Goal: Transaction & Acquisition: Purchase product/service

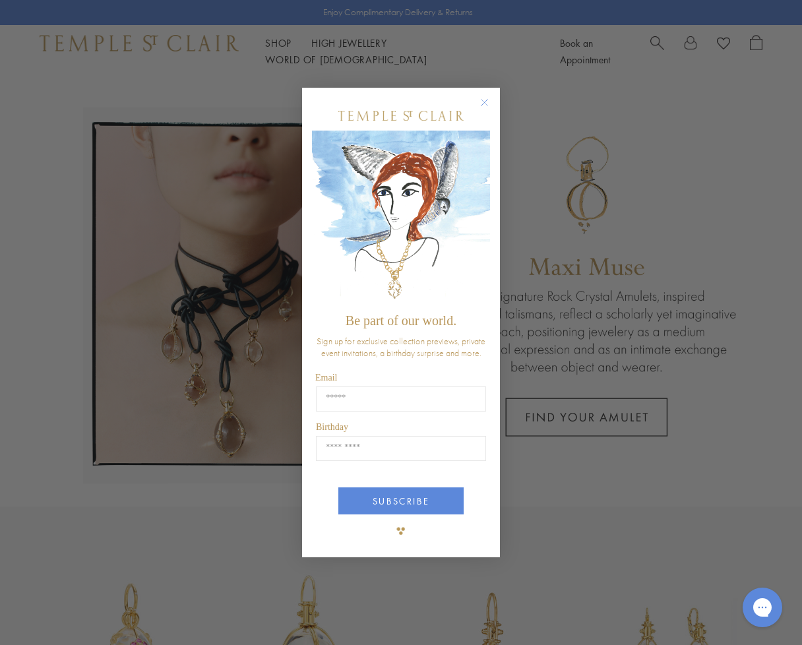
click at [485, 94] on form "Be part of our world. Sign up for exclusive collection previews, private event …" at bounding box center [401, 322] width 198 height 469
click at [484, 105] on circle "Close dialog" at bounding box center [485, 103] width 16 height 16
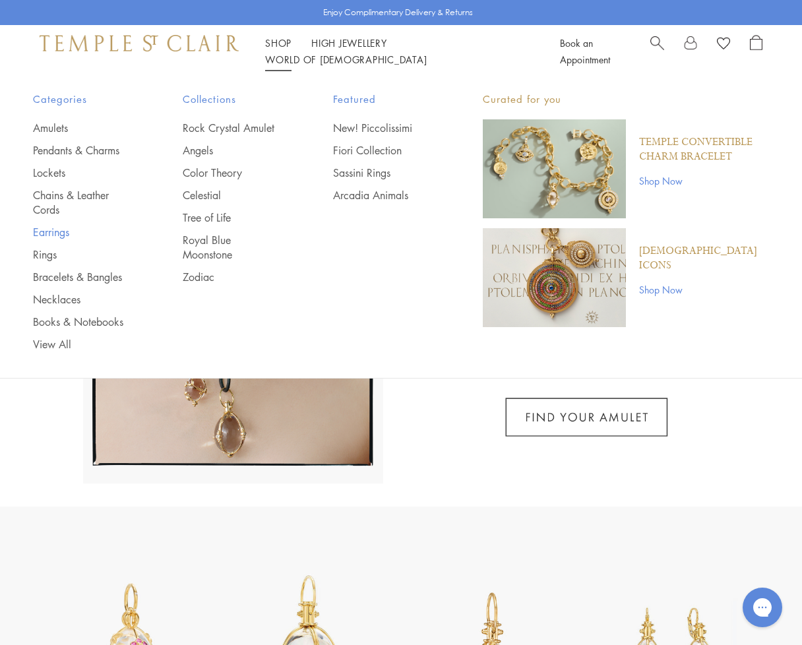
click at [61, 229] on link "Earrings" at bounding box center [81, 232] width 97 height 15
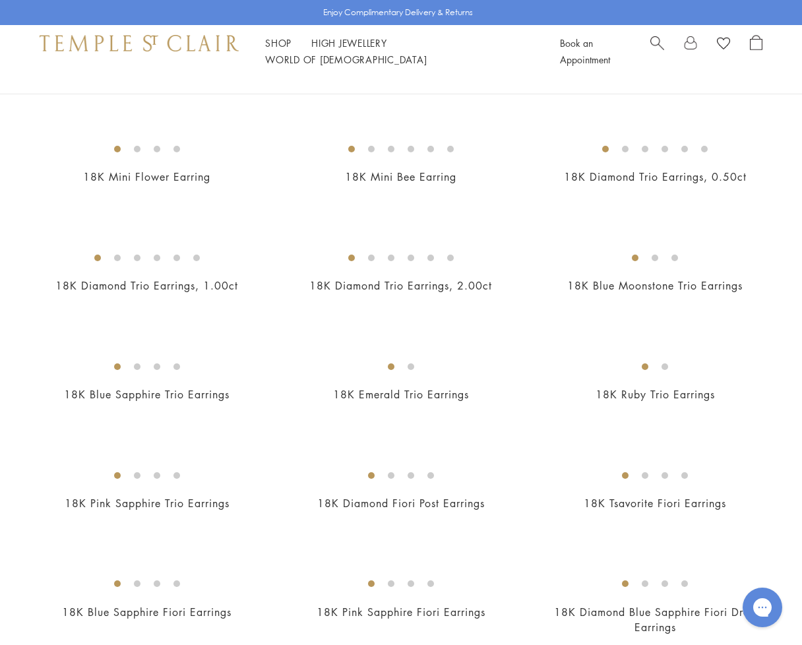
scroll to position [324, 0]
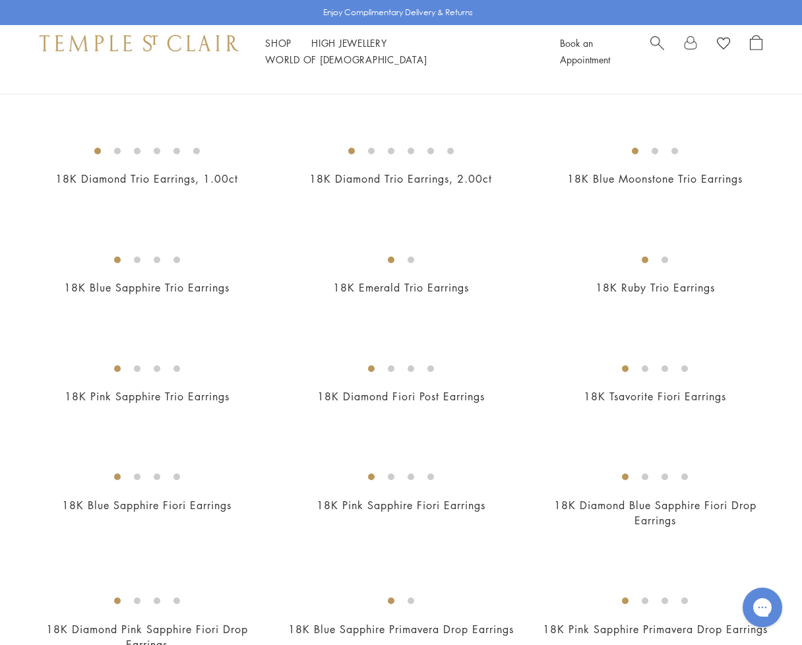
click at [0, 0] on img at bounding box center [0, 0] width 0 height 0
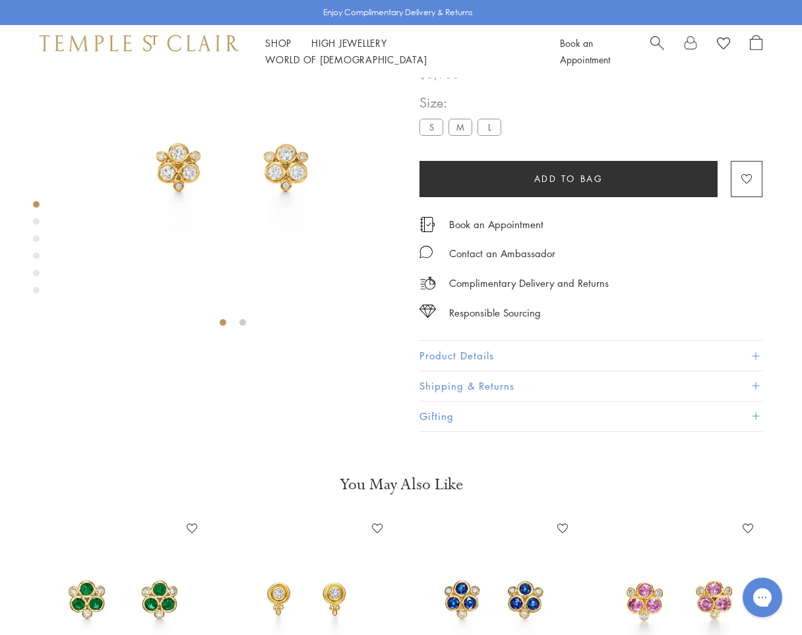
click at [35, 222] on div "Product gallery navigation" at bounding box center [36, 221] width 7 height 7
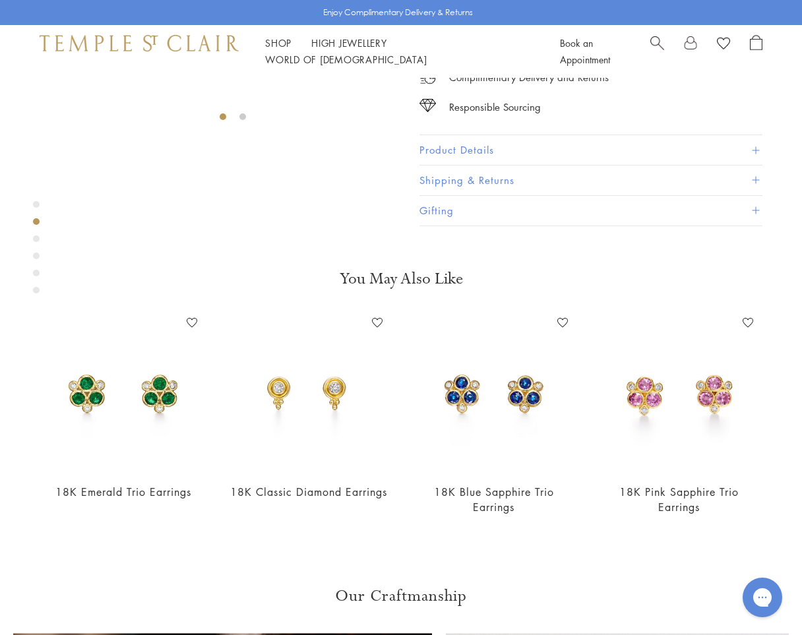
scroll to position [359, 0]
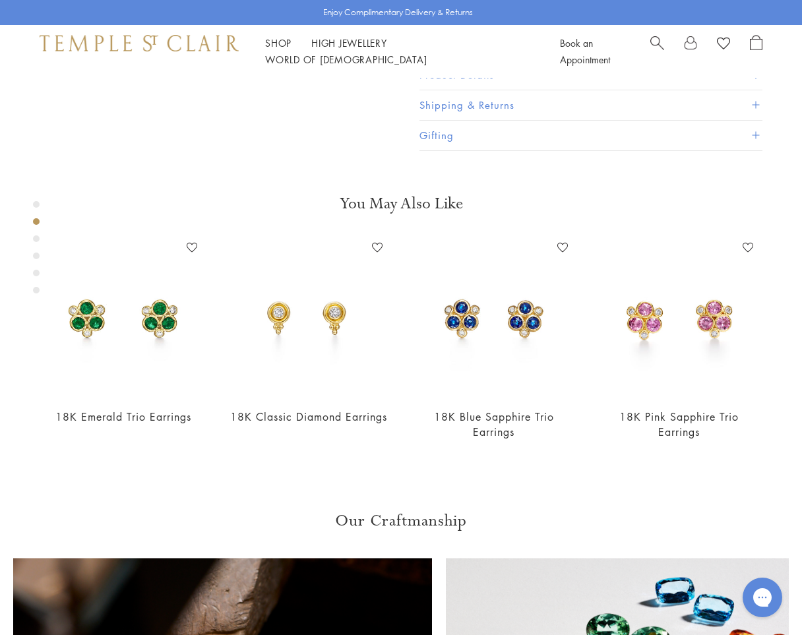
click at [38, 239] on div "Product gallery navigation" at bounding box center [36, 238] width 7 height 7
click at [36, 254] on div "Product gallery navigation" at bounding box center [36, 255] width 7 height 7
click at [33, 274] on div "Product gallery navigation" at bounding box center [36, 273] width 7 height 7
click at [38, 289] on div "Product gallery navigation" at bounding box center [36, 290] width 7 height 7
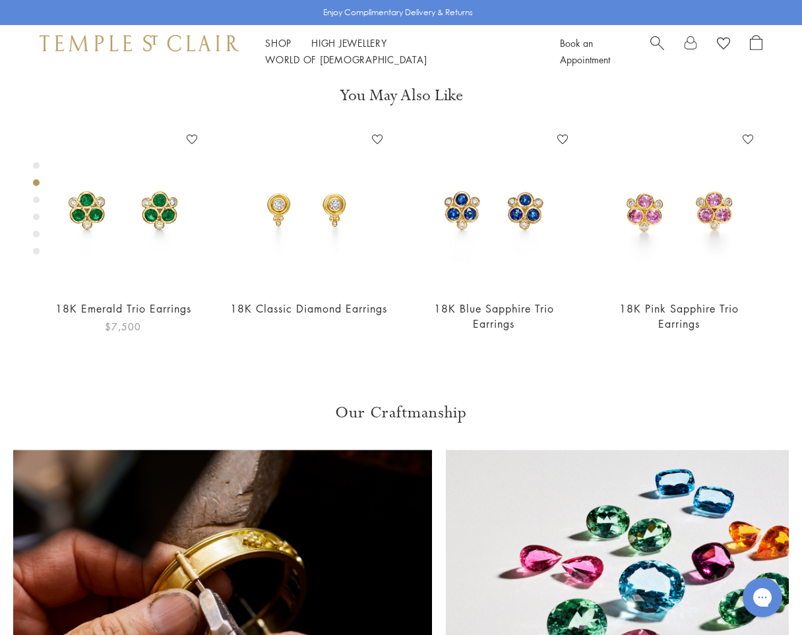
scroll to position [467, 0]
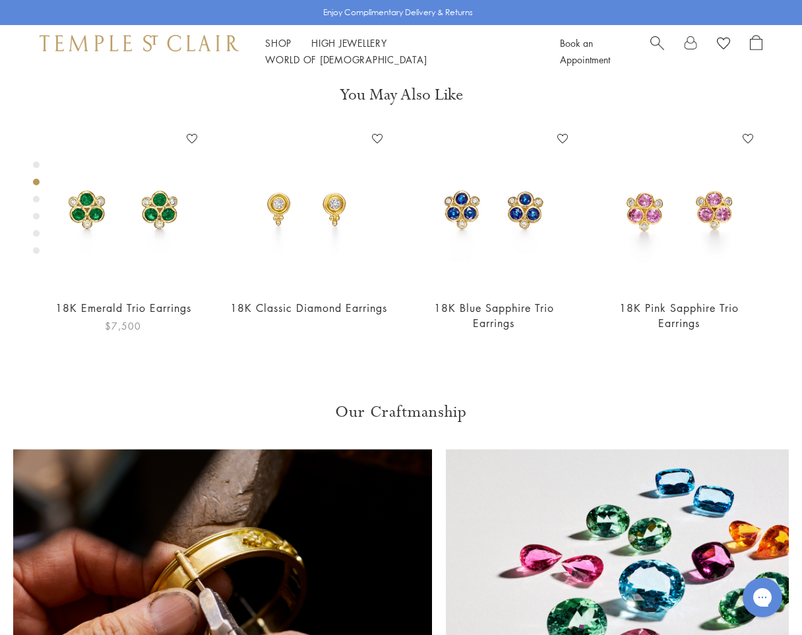
click at [160, 287] on img at bounding box center [123, 208] width 159 height 159
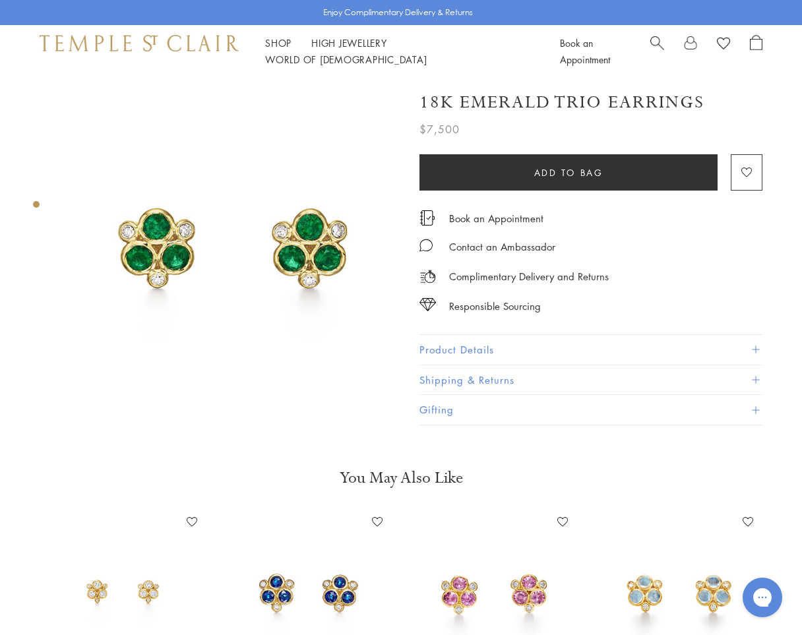
click at [307, 261] on img at bounding box center [233, 245] width 334 height 334
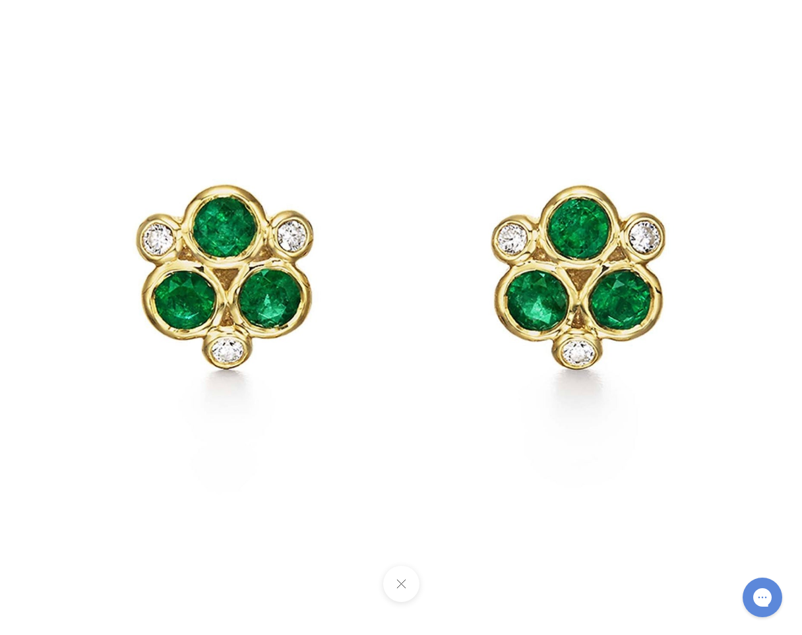
click at [343, 279] on img at bounding box center [400, 268] width 771 height 771
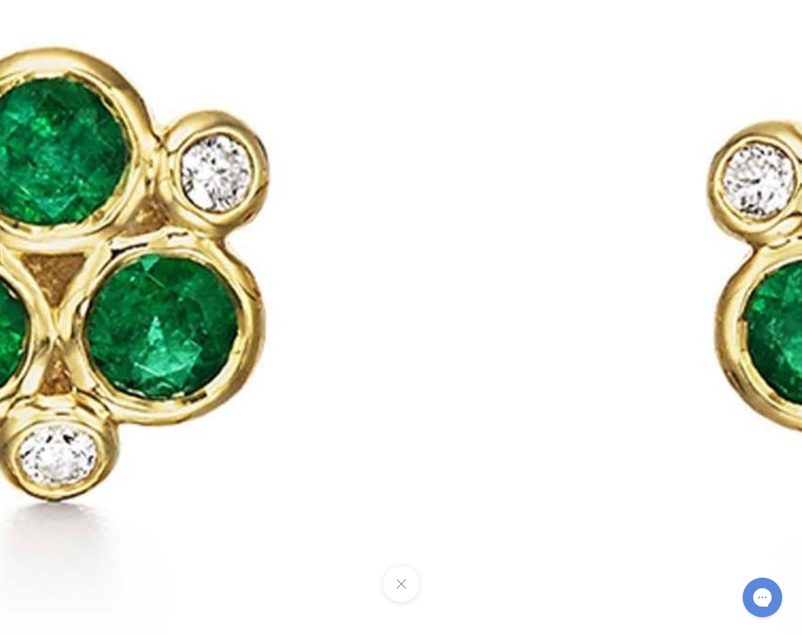
click at [458, 229] on img at bounding box center [484, 254] width 1899 height 1899
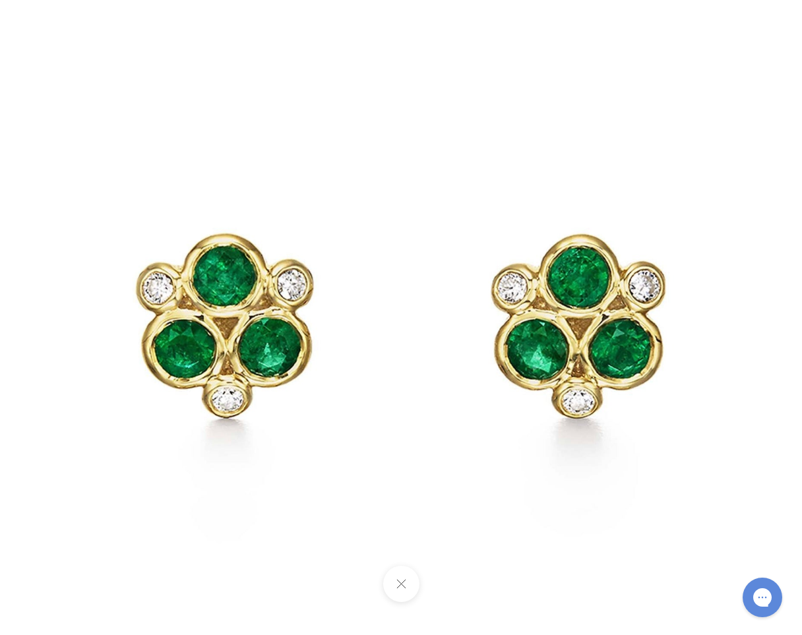
click at [750, 79] on img at bounding box center [400, 317] width 771 height 771
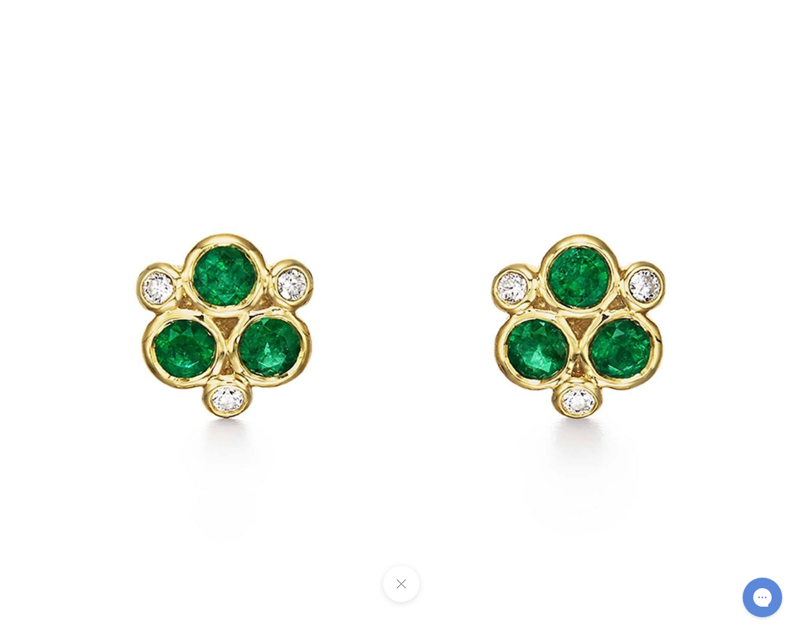
drag, startPoint x: 384, startPoint y: 595, endPoint x: 390, endPoint y: 590, distance: 7.5
click at [386, 593] on div at bounding box center [401, 584] width 802 height 36
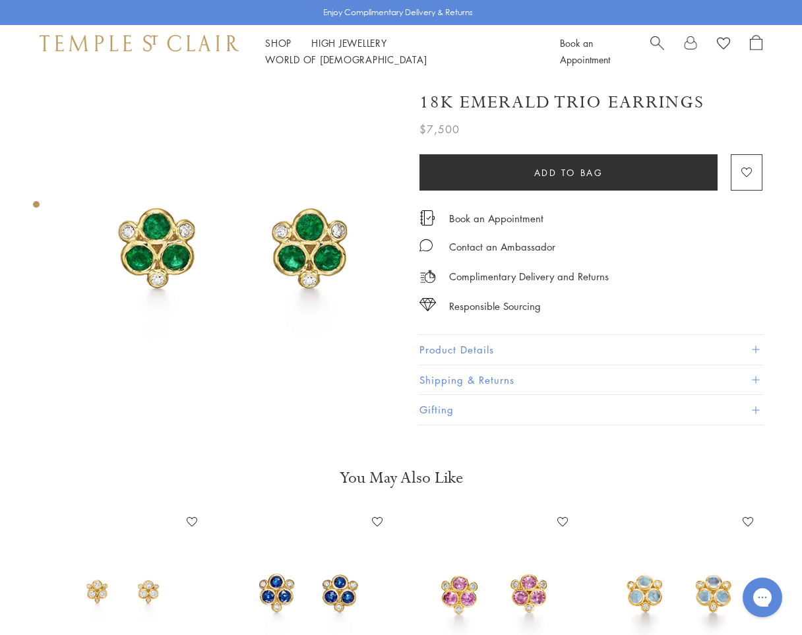
drag, startPoint x: 390, startPoint y: 590, endPoint x: 394, endPoint y: 584, distance: 6.8
click at [392, 589] on div at bounding box center [401, 317] width 802 height 635
click at [330, 592] on img at bounding box center [308, 591] width 159 height 159
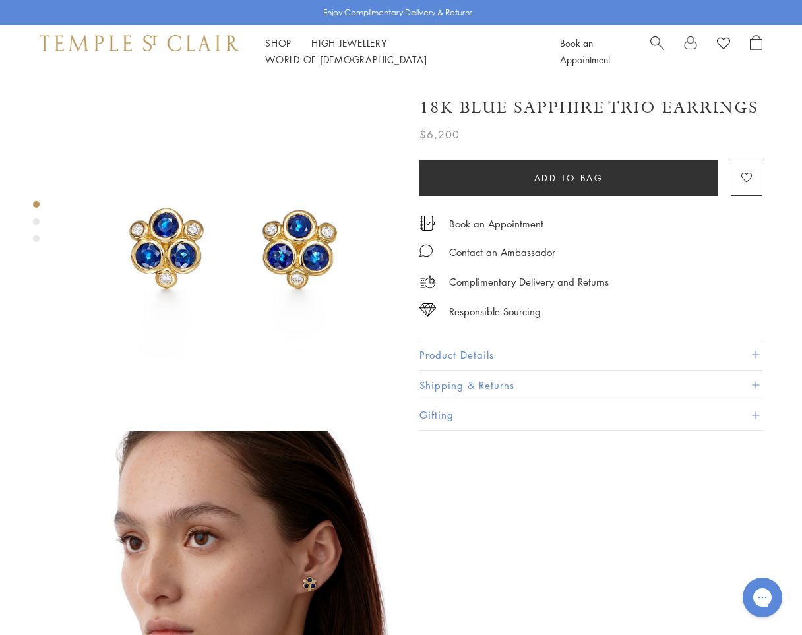
click at [34, 223] on div "Product gallery navigation" at bounding box center [36, 221] width 7 height 7
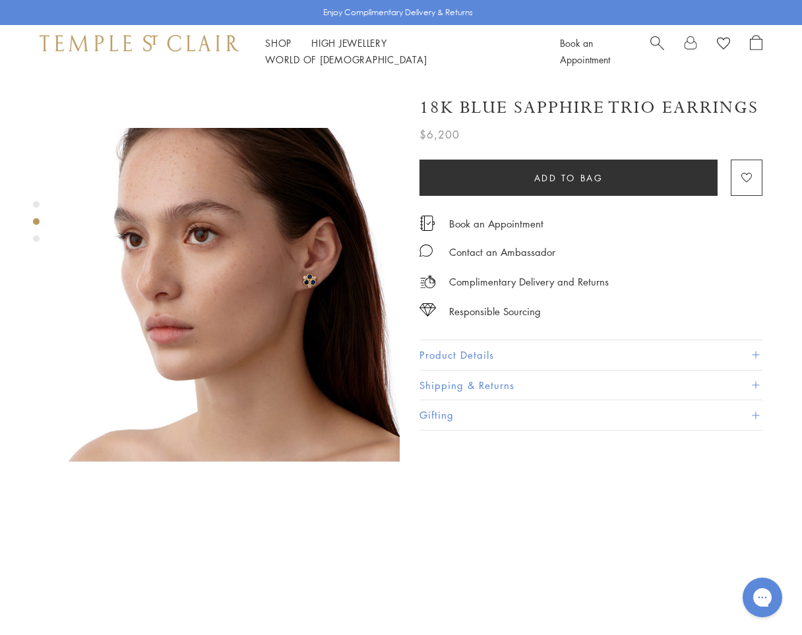
scroll to position [359, 0]
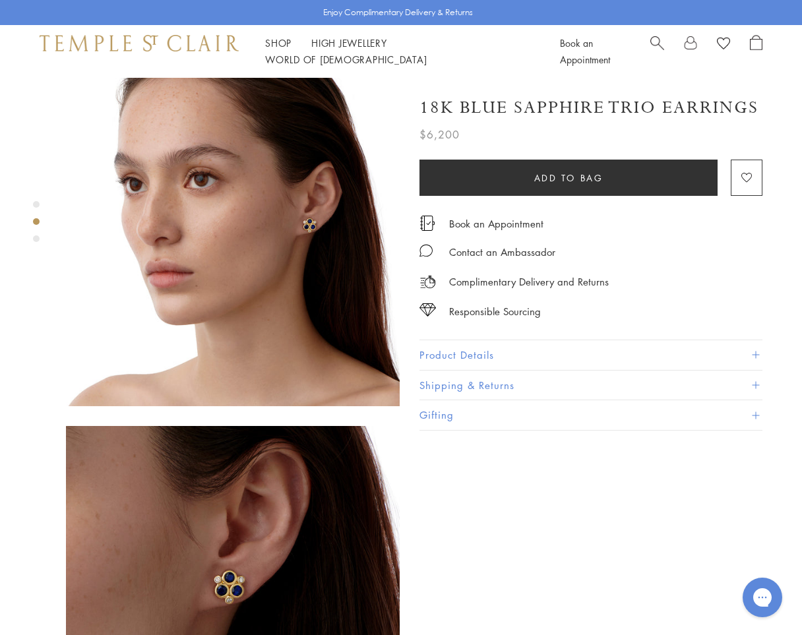
click at [31, 241] on div at bounding box center [219, 239] width 439 height 1040
click at [36, 242] on div "Product gallery navigation" at bounding box center [36, 225] width 7 height 55
click at [39, 239] on div "Product gallery navigation" at bounding box center [36, 238] width 7 height 7
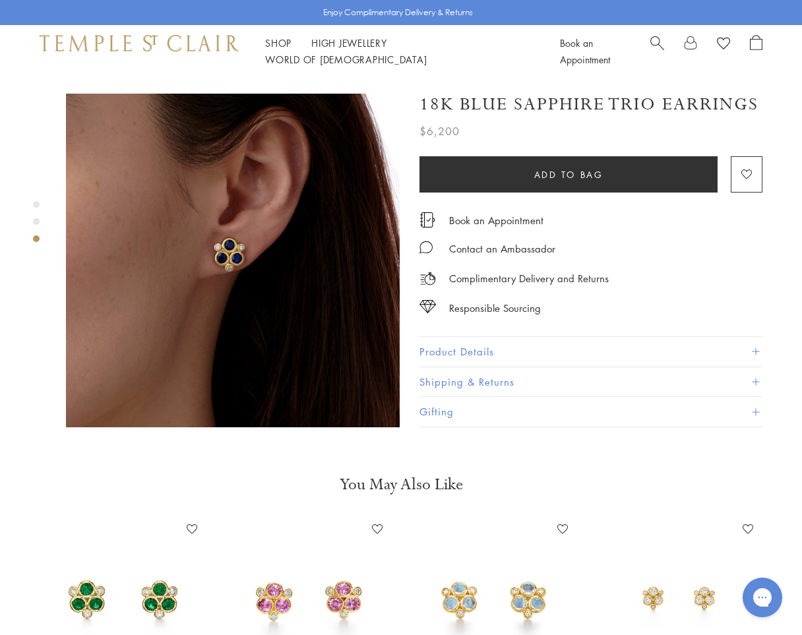
scroll to position [692, 0]
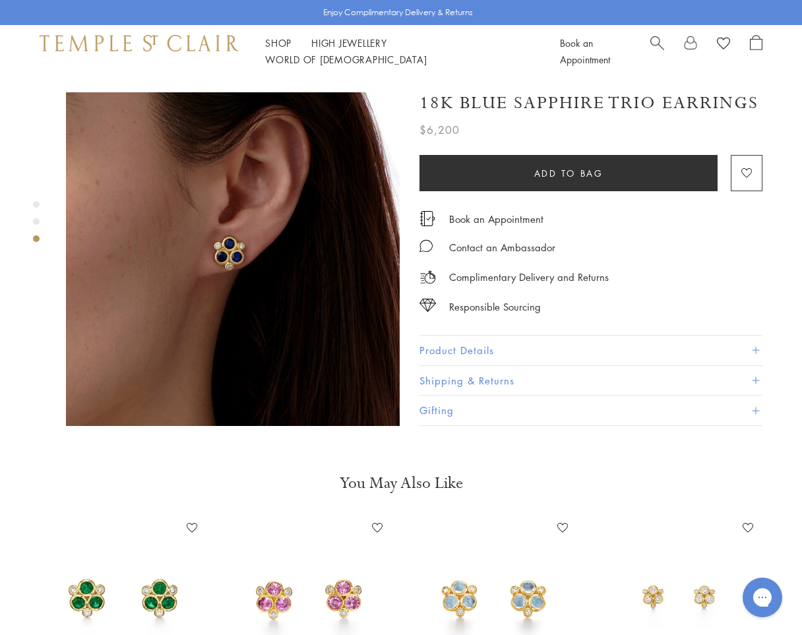
click at [531, 565] on img at bounding box center [493, 596] width 159 height 159
click at [655, 556] on img at bounding box center [678, 596] width 159 height 159
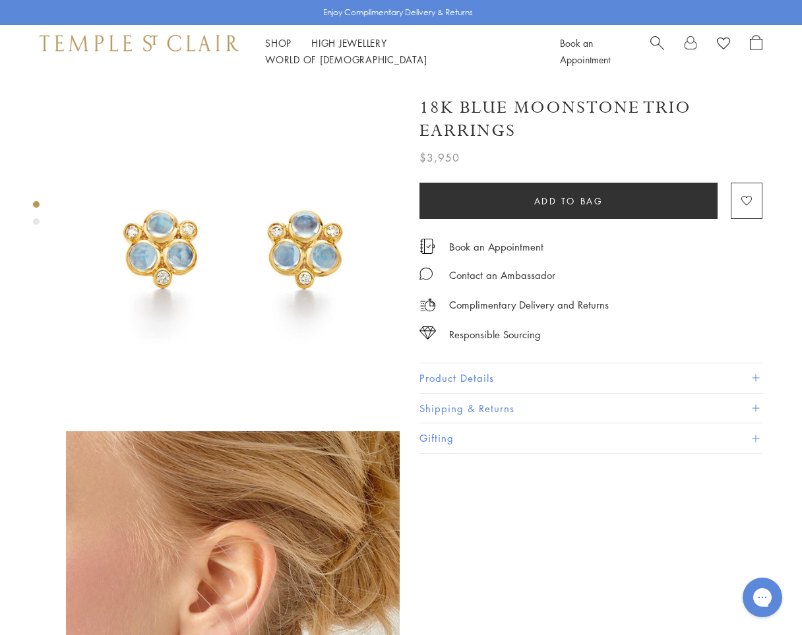
click at [34, 216] on div "Product gallery navigation" at bounding box center [36, 217] width 7 height 38
click at [30, 221] on div at bounding box center [219, 421] width 439 height 687
click at [34, 218] on div "Product gallery navigation" at bounding box center [36, 217] width 7 height 38
click at [36, 225] on div "Product gallery navigation" at bounding box center [36, 217] width 7 height 38
click at [38, 222] on div "Product gallery navigation" at bounding box center [36, 221] width 7 height 7
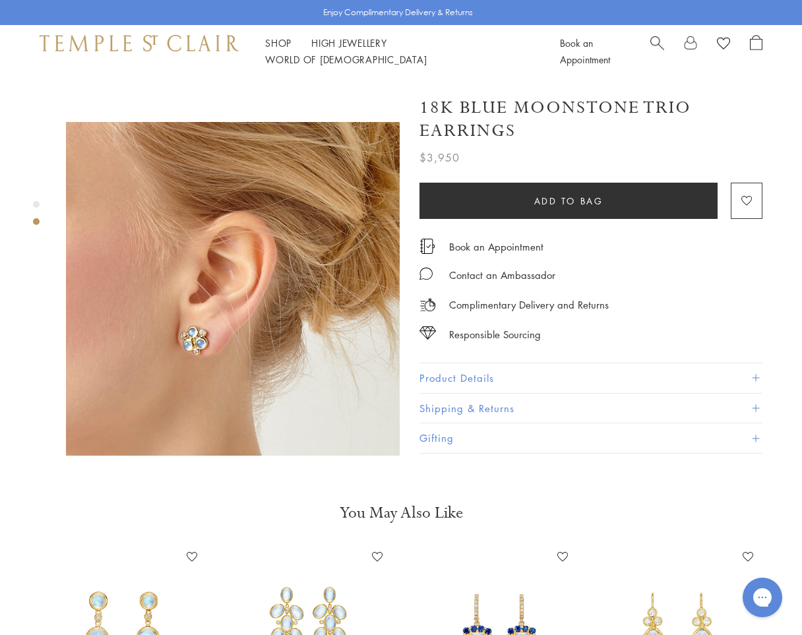
scroll to position [359, 0]
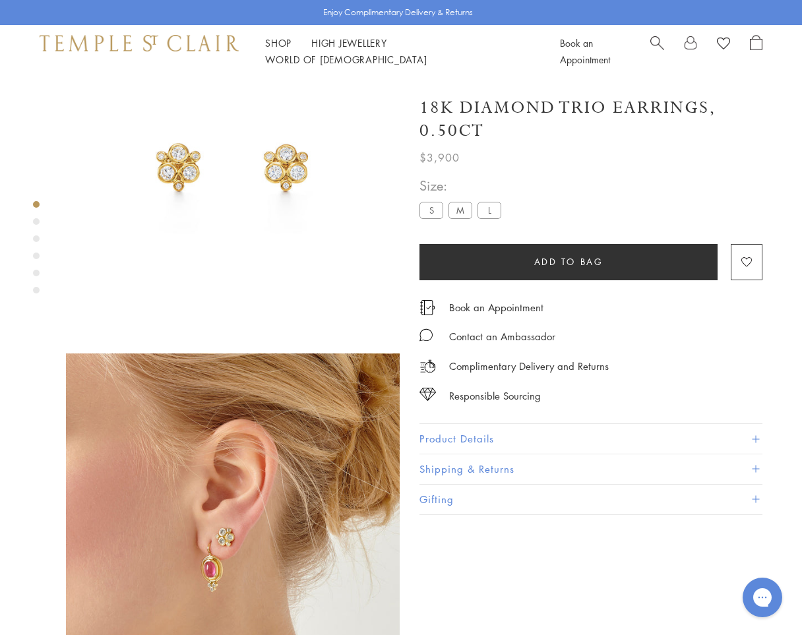
scroll to position [78, 0]
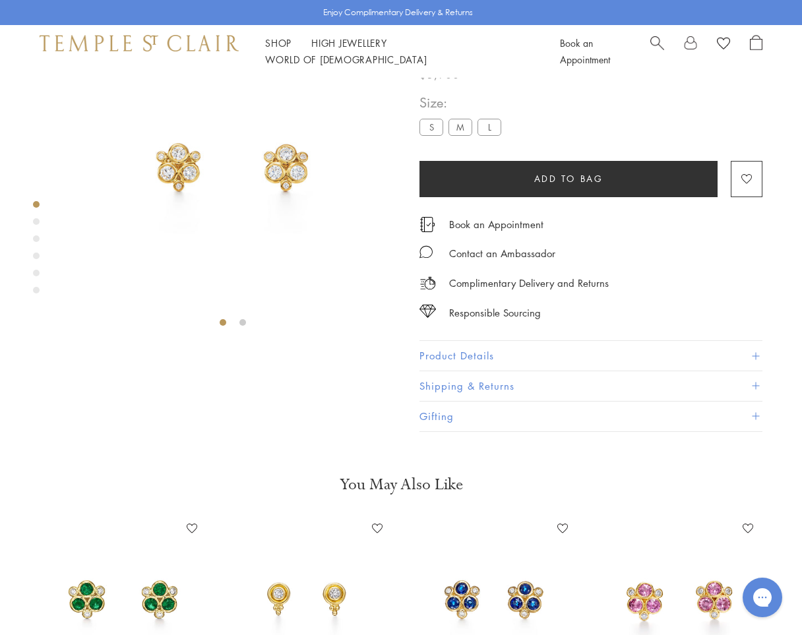
click at [36, 222] on div "Product gallery navigation" at bounding box center [36, 221] width 7 height 7
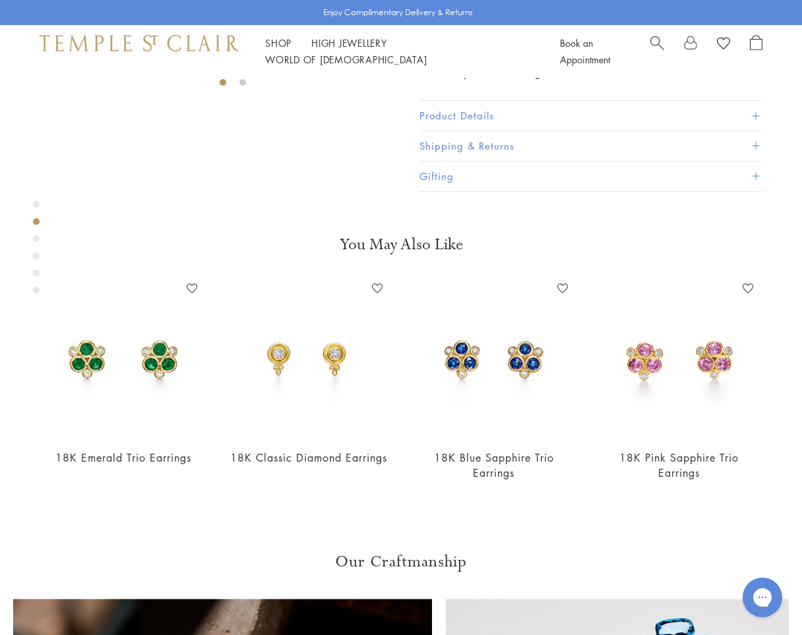
scroll to position [359, 0]
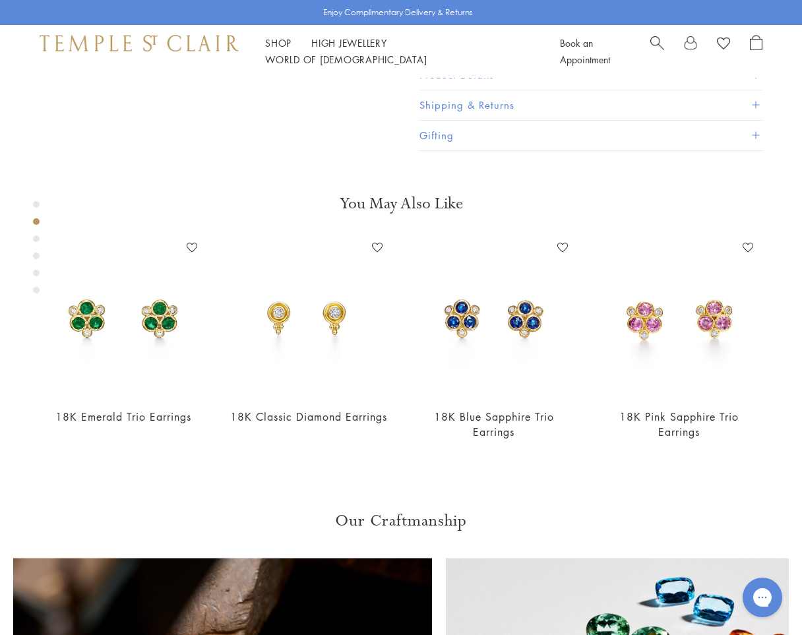
click at [36, 239] on div "Product gallery navigation" at bounding box center [36, 238] width 7 height 7
click at [36, 253] on div "Product gallery navigation" at bounding box center [36, 255] width 7 height 7
click at [37, 273] on div "Product gallery navigation" at bounding box center [36, 273] width 7 height 7
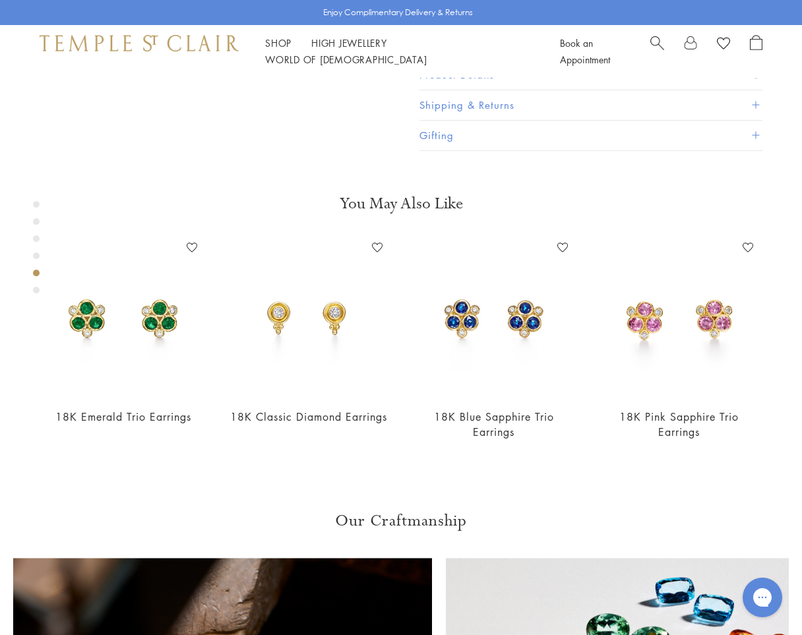
click at [37, 293] on div "Product gallery navigation" at bounding box center [36, 290] width 7 height 7
click at [34, 261] on div "Product gallery navigation" at bounding box center [36, 251] width 7 height 106
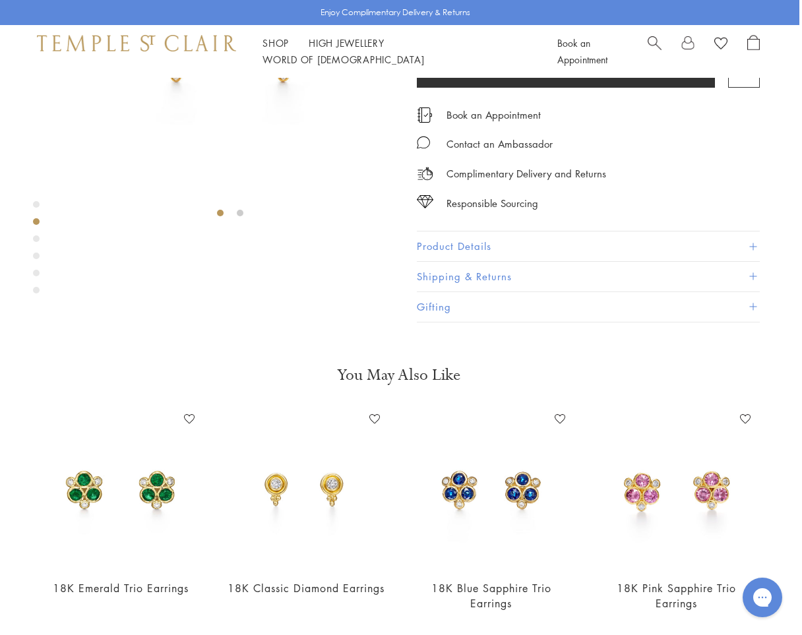
scroll to position [185, 3]
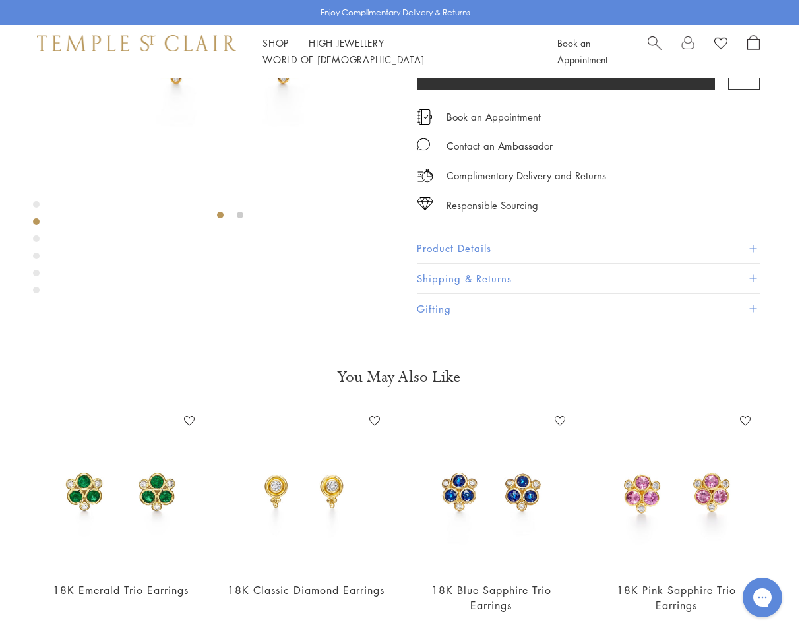
click at [452, 28] on label "M" at bounding box center [458, 19] width 24 height 16
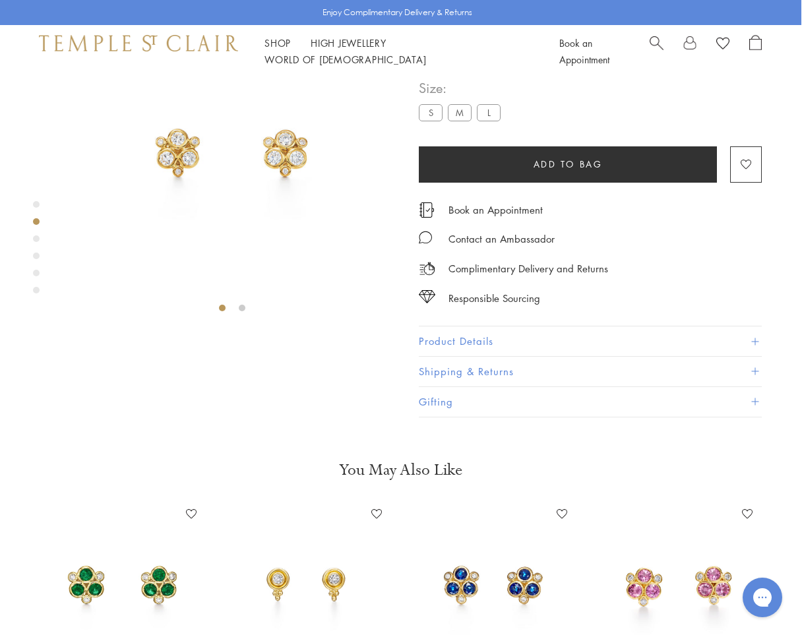
scroll to position [78, 0]
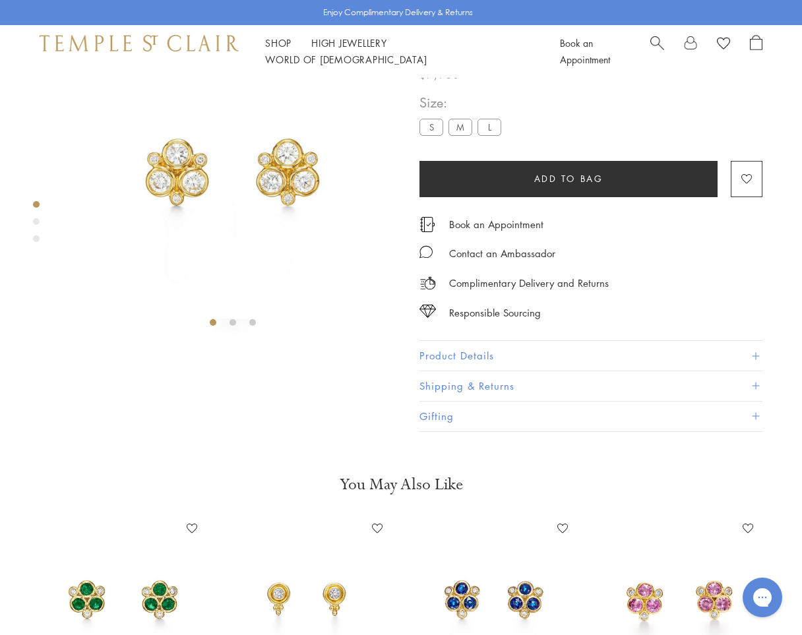
click at [31, 222] on div at bounding box center [219, 165] width 439 height 330
click at [39, 223] on div "Product gallery navigation" at bounding box center [36, 221] width 7 height 7
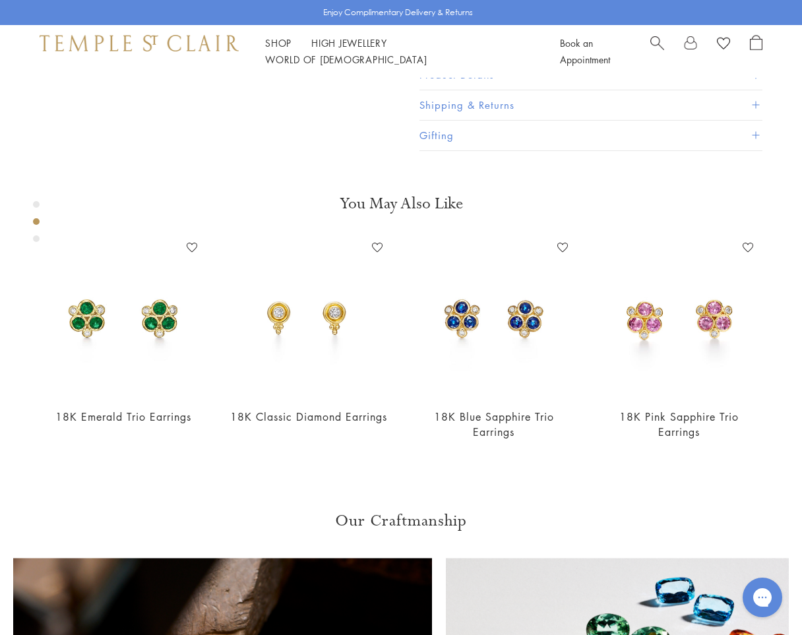
click at [39, 243] on div "Product gallery navigation" at bounding box center [36, 225] width 7 height 55
click at [36, 238] on div "Product gallery navigation" at bounding box center [36, 238] width 7 height 7
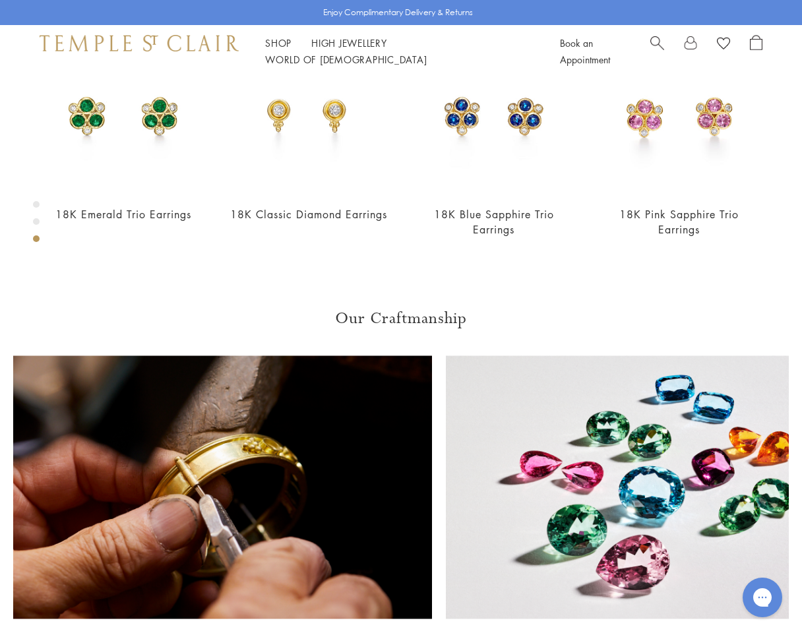
scroll to position [511, 0]
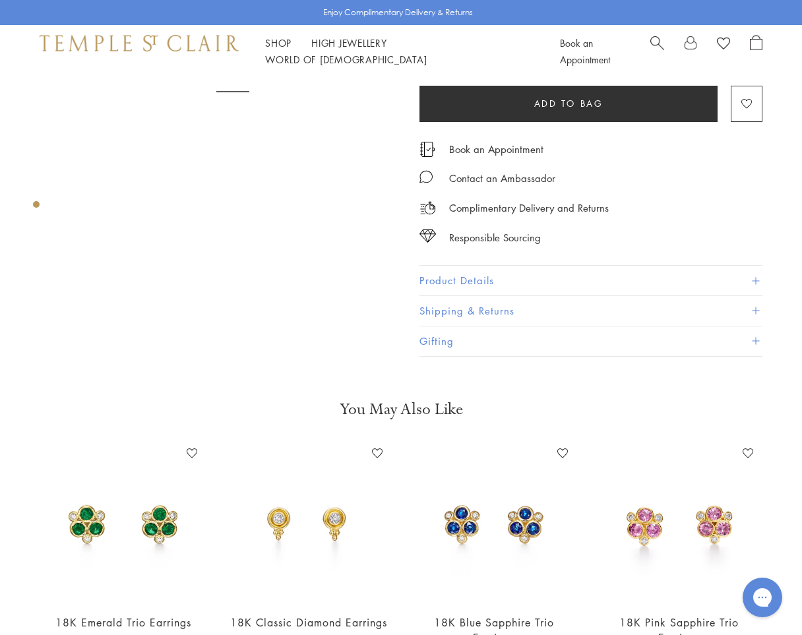
scroll to position [78, 0]
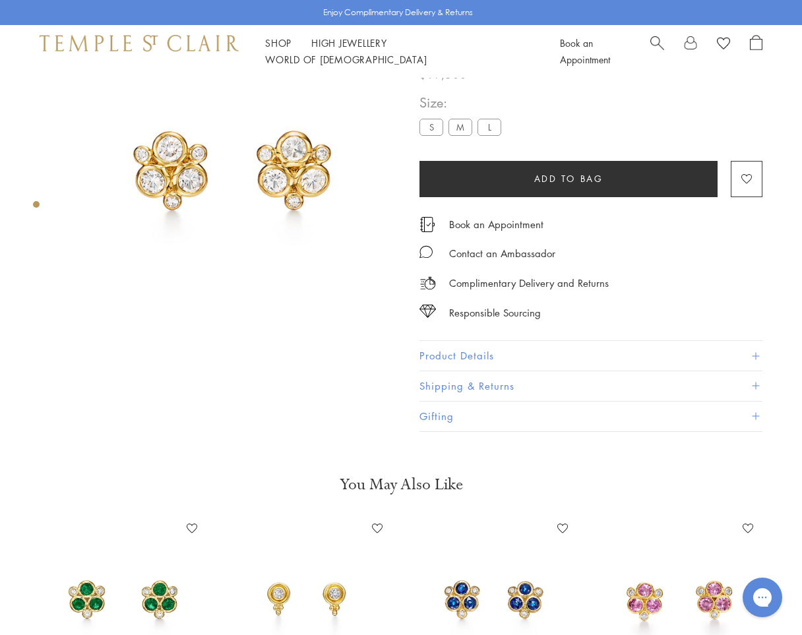
click at [311, 175] on img at bounding box center [233, 167] width 334 height 334
click at [239, 154] on img at bounding box center [233, 167] width 334 height 334
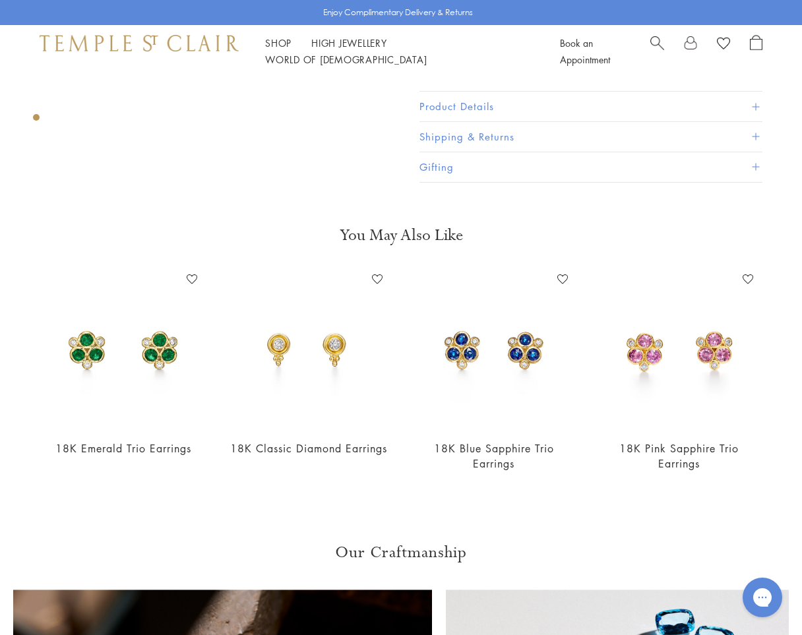
scroll to position [347, 0]
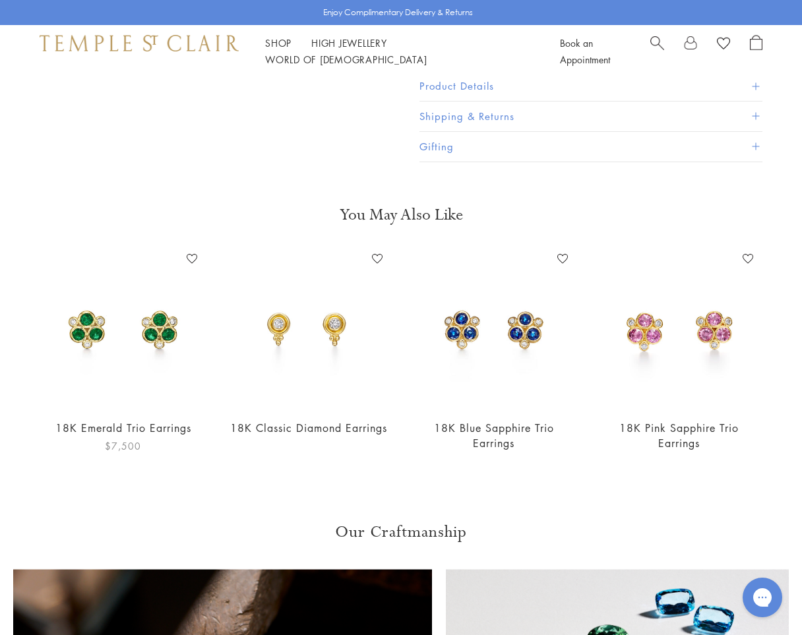
click at [132, 336] on img at bounding box center [123, 328] width 159 height 159
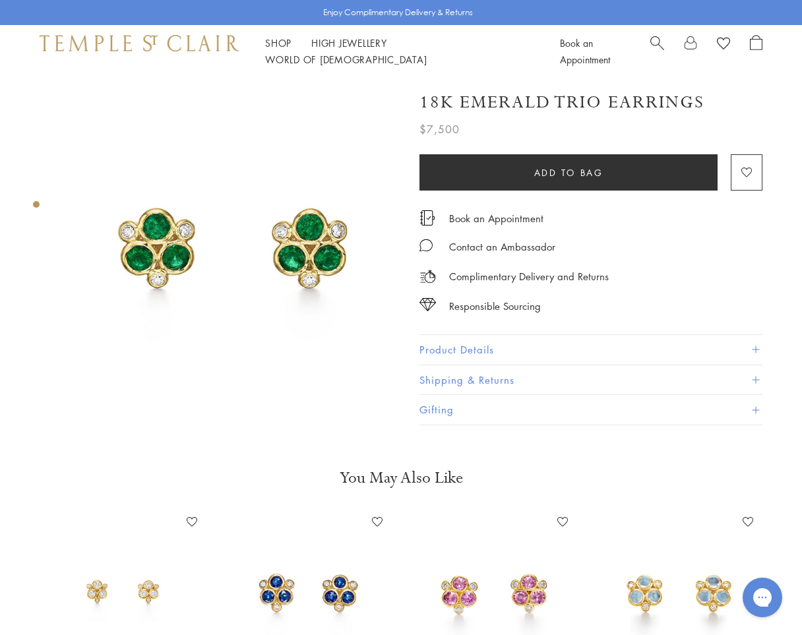
click at [321, 241] on img at bounding box center [233, 245] width 334 height 334
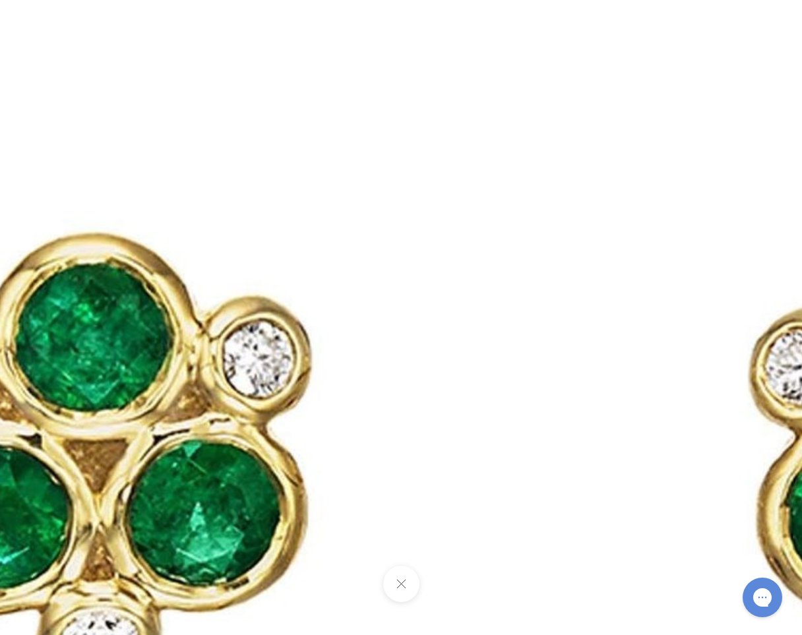
click at [314, 234] on img at bounding box center [526, 440] width 1899 height 1899
